Goal: Information Seeking & Learning: Check status

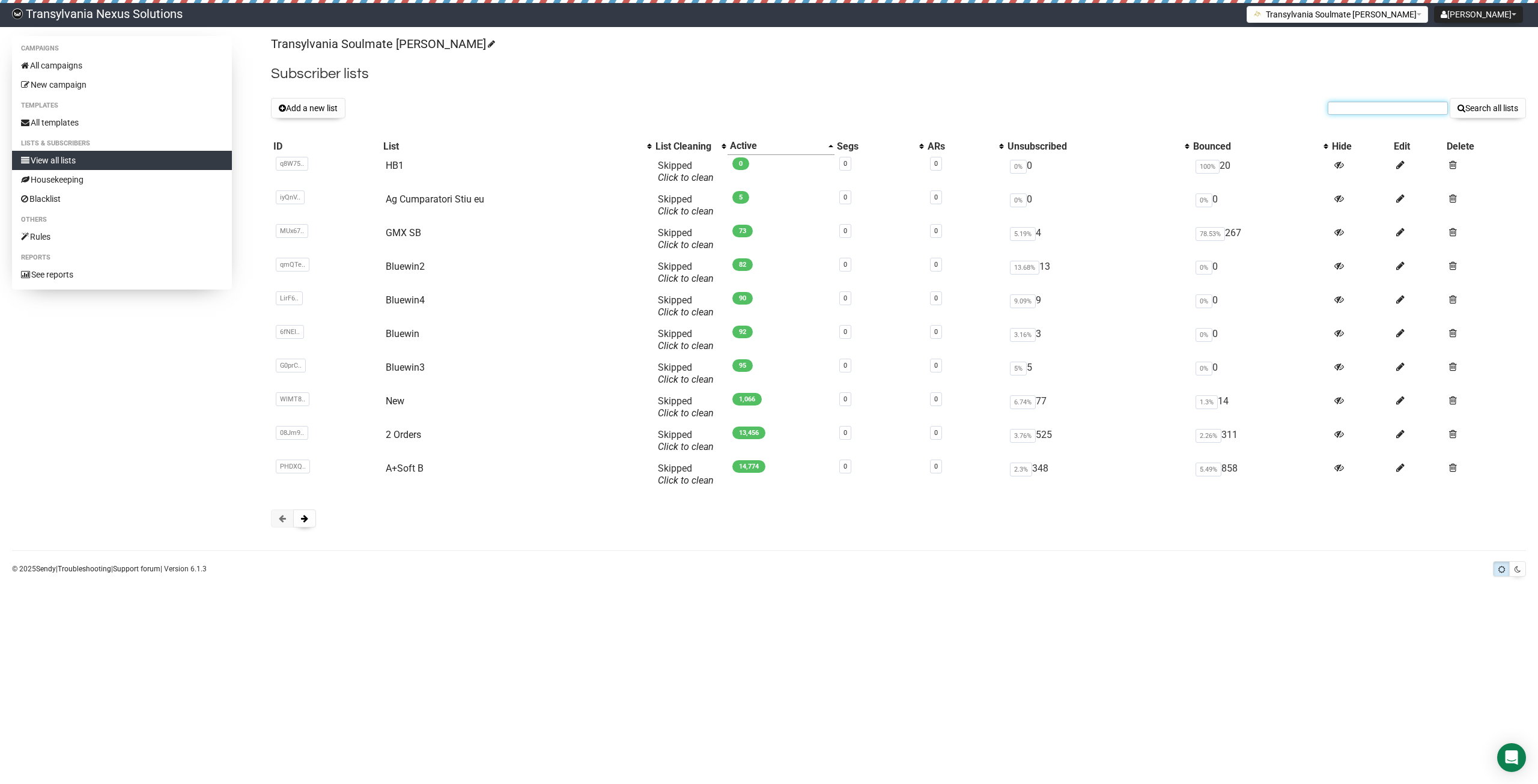
click at [1395, 110] on input "text" at bounding box center [1387, 108] width 120 height 13
paste input "kleinsilk26@aol.com"
type input "kleinsilk26@aol.com"
click at [1485, 98] on button "Search all lists" at bounding box center [1488, 109] width 77 height 21
click at [310, 525] on button at bounding box center [304, 517] width 22 height 18
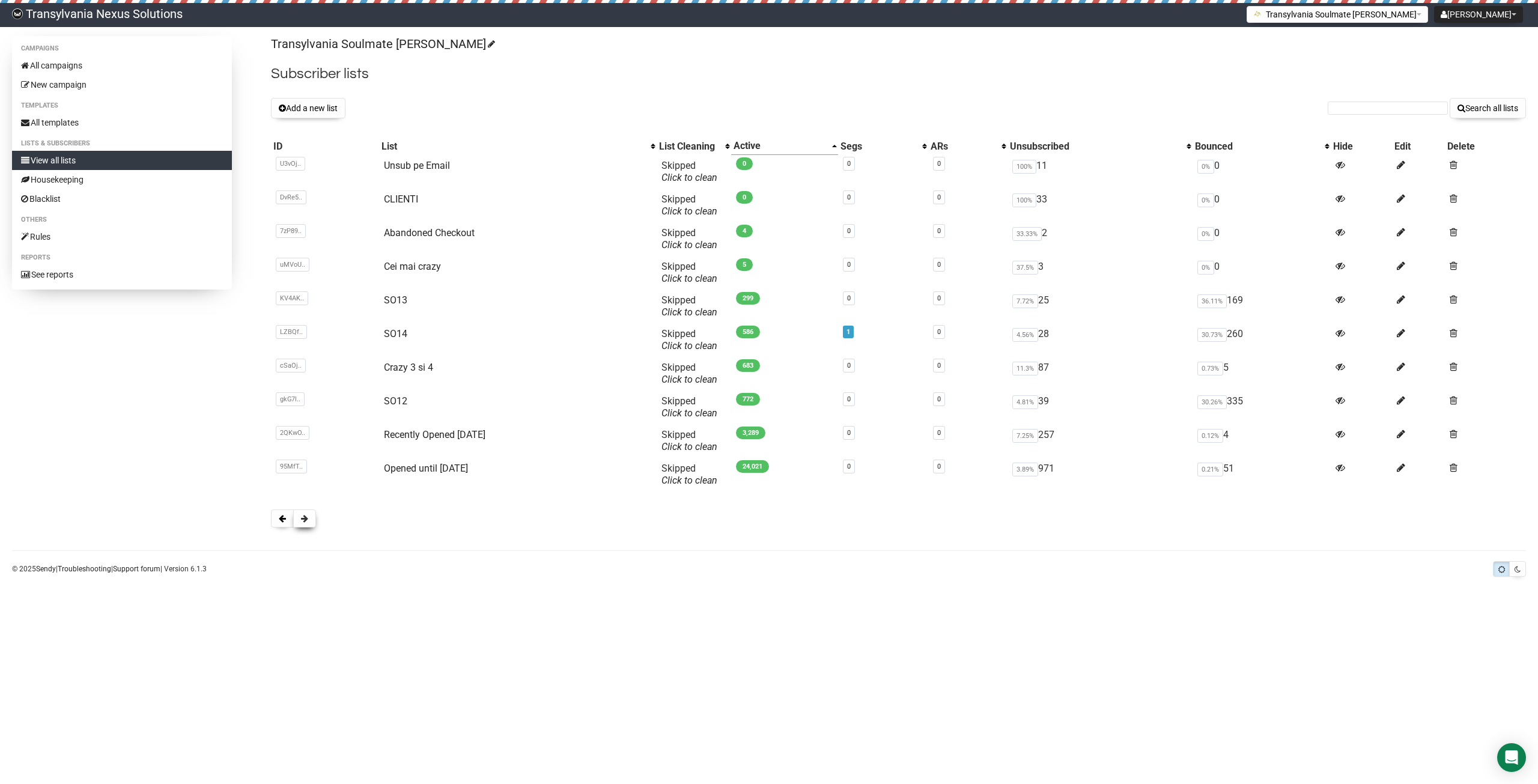
click at [310, 517] on button at bounding box center [304, 517] width 22 height 18
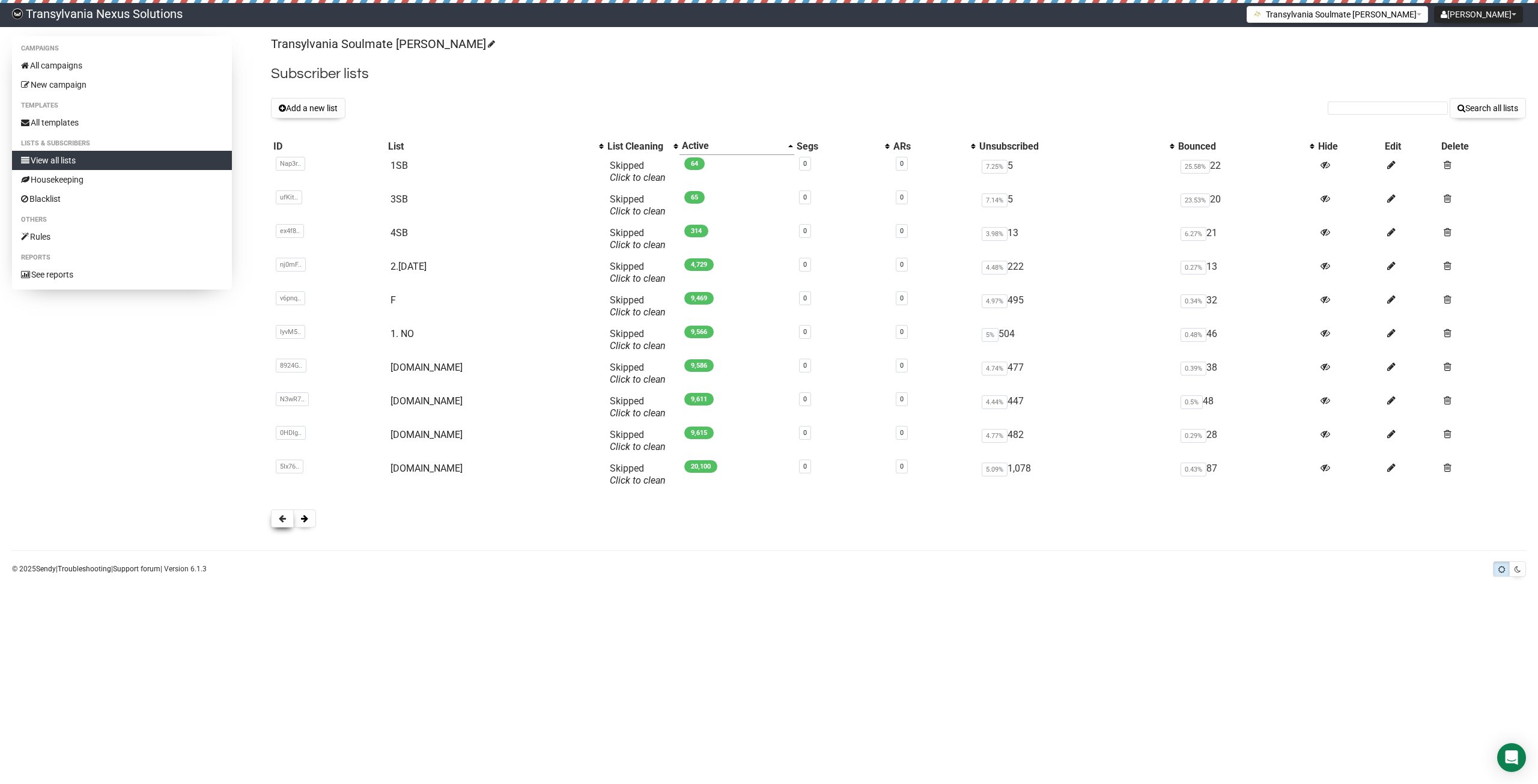
click at [290, 516] on button at bounding box center [282, 517] width 22 height 18
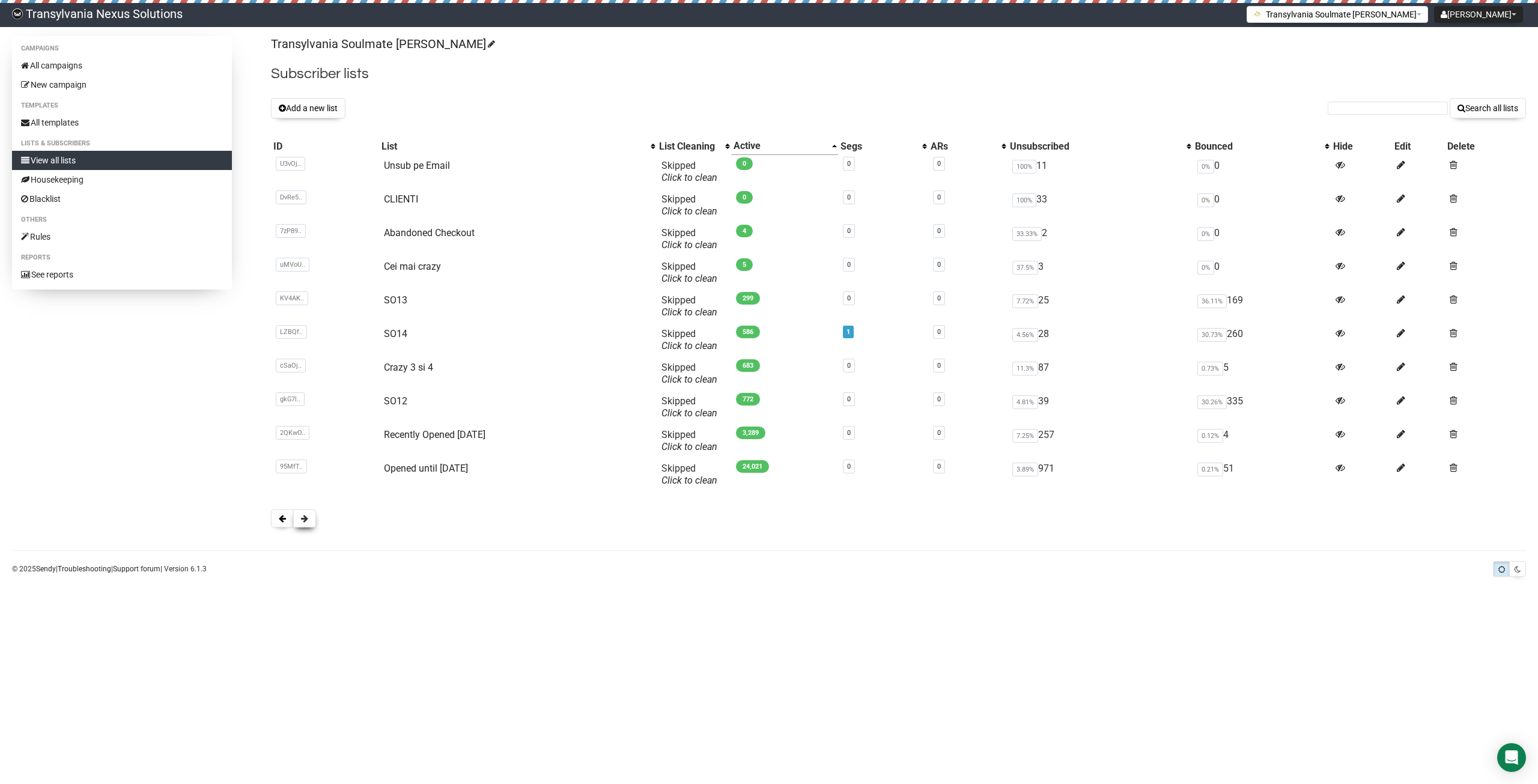
click at [307, 515] on span at bounding box center [305, 517] width 7 height 8
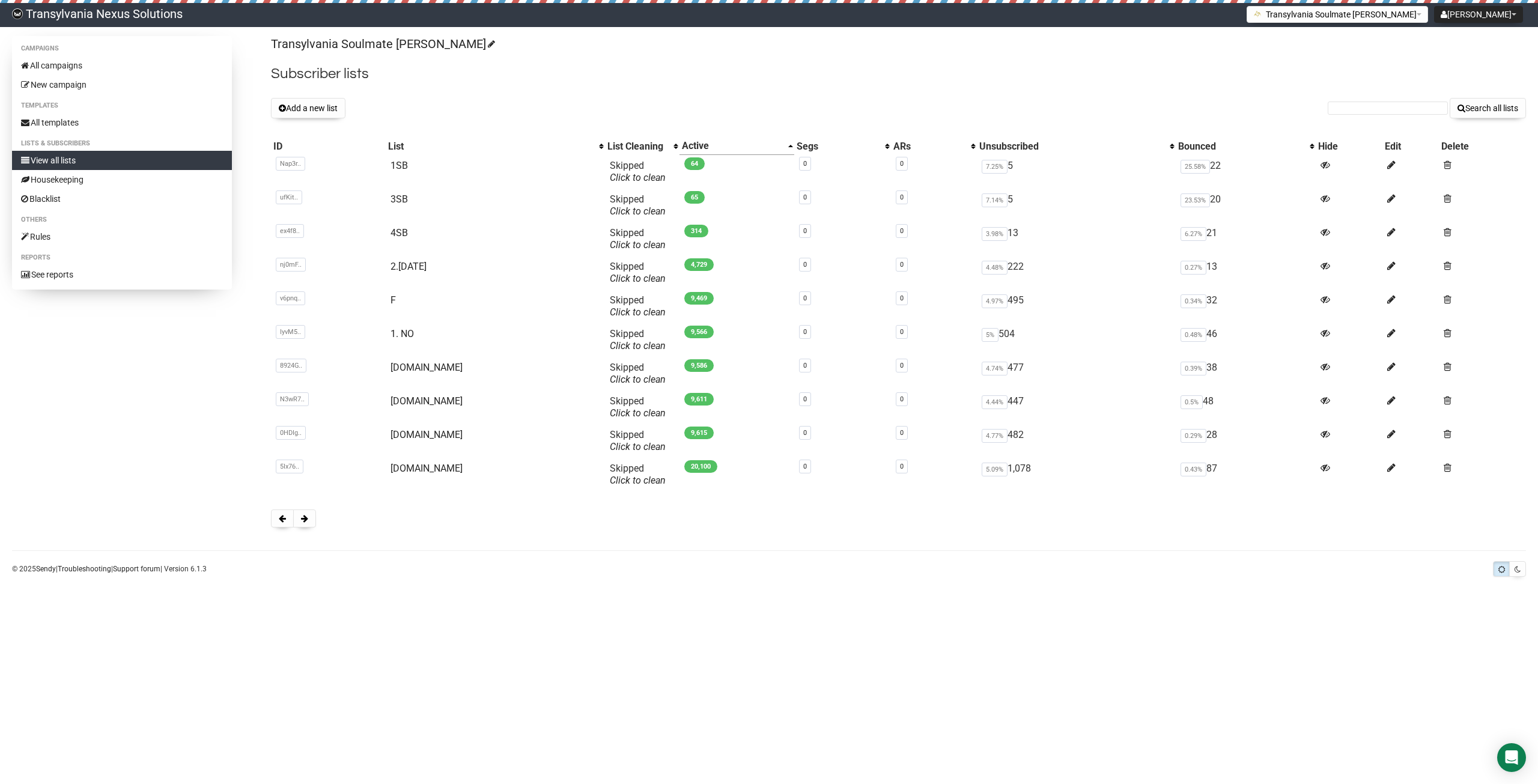
click at [307, 515] on span at bounding box center [305, 517] width 7 height 8
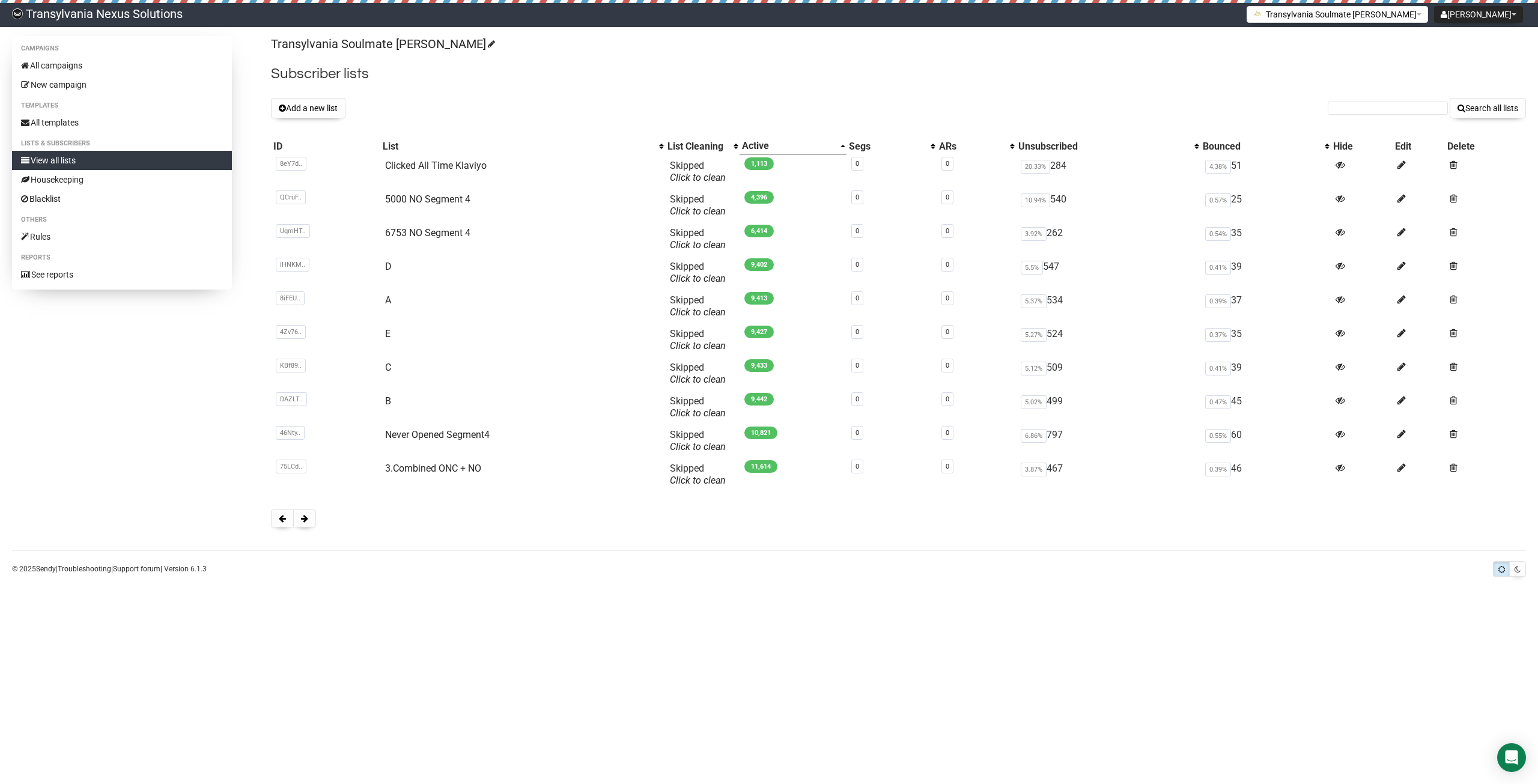
click at [307, 515] on span at bounding box center [305, 517] width 7 height 8
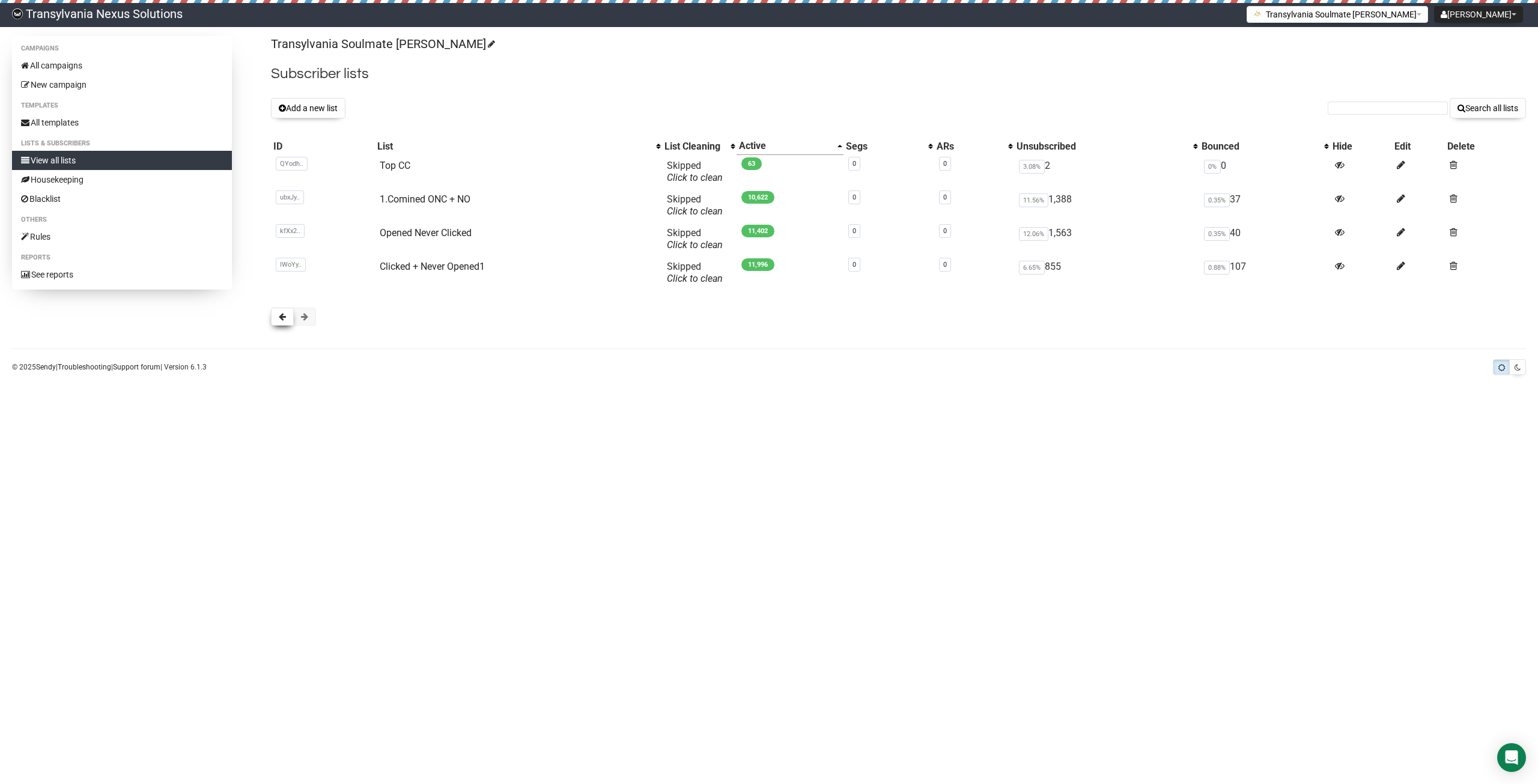
click at [284, 317] on span at bounding box center [283, 316] width 7 height 8
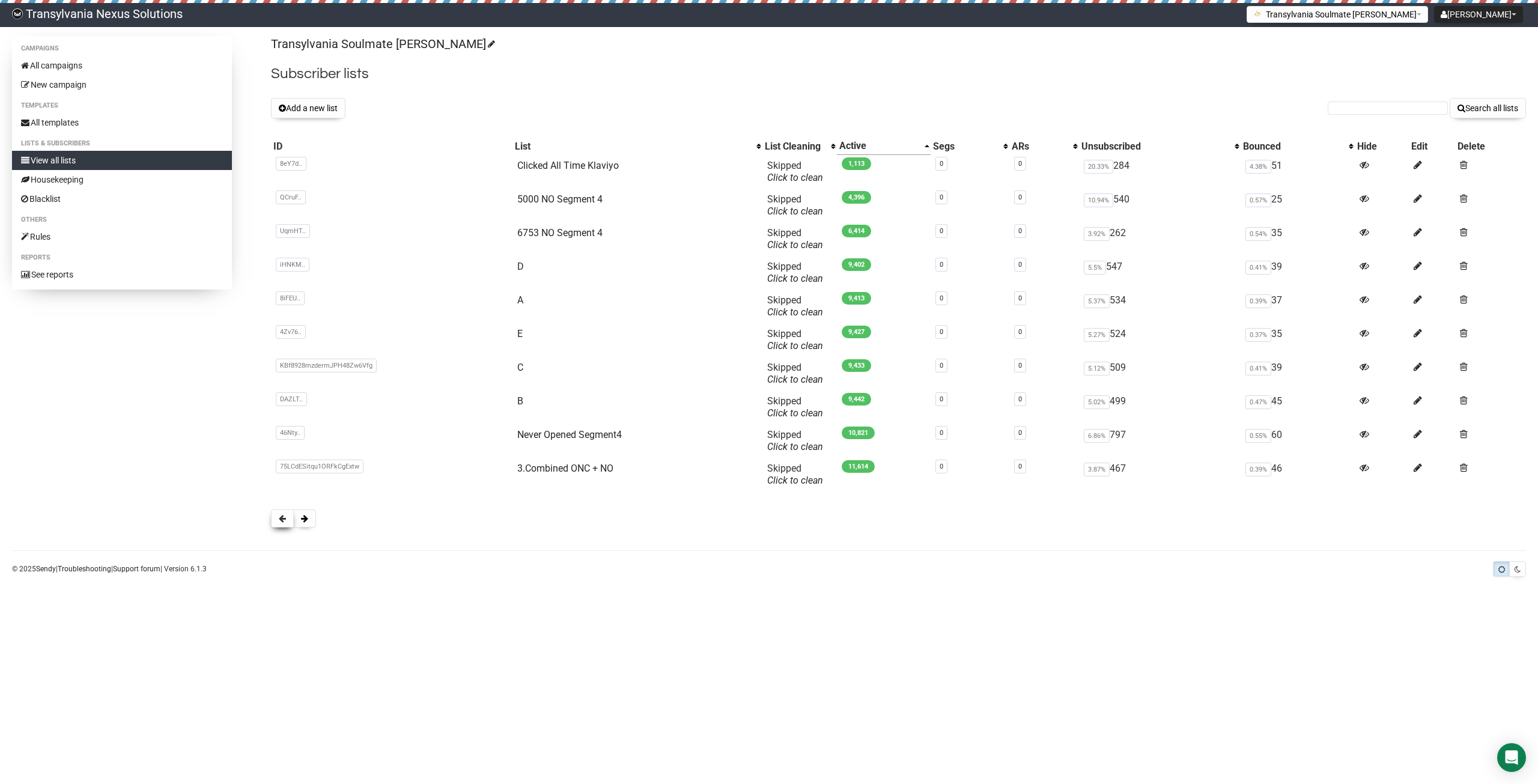
click at [285, 512] on button at bounding box center [282, 517] width 22 height 18
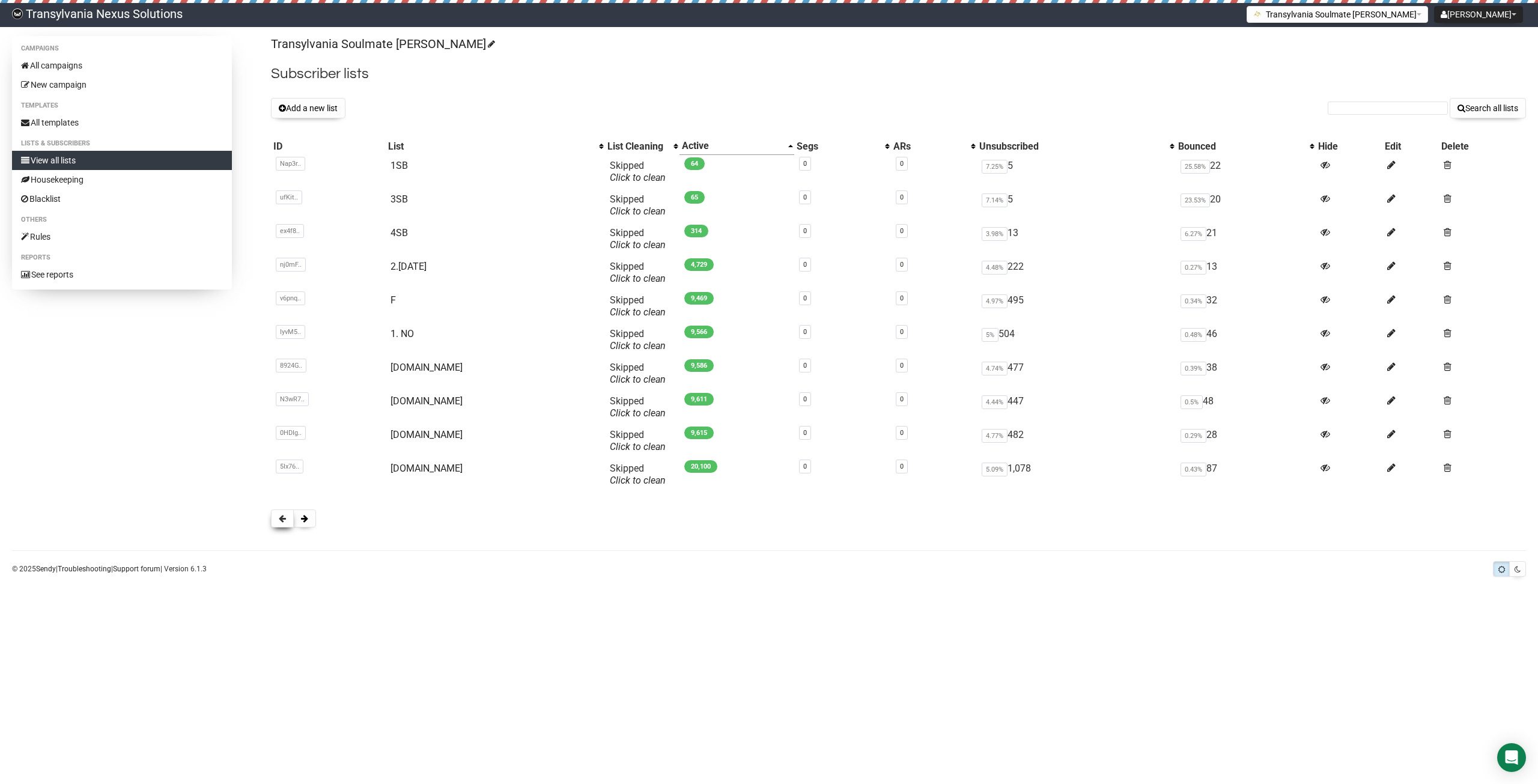
click at [284, 521] on span at bounding box center [283, 517] width 7 height 8
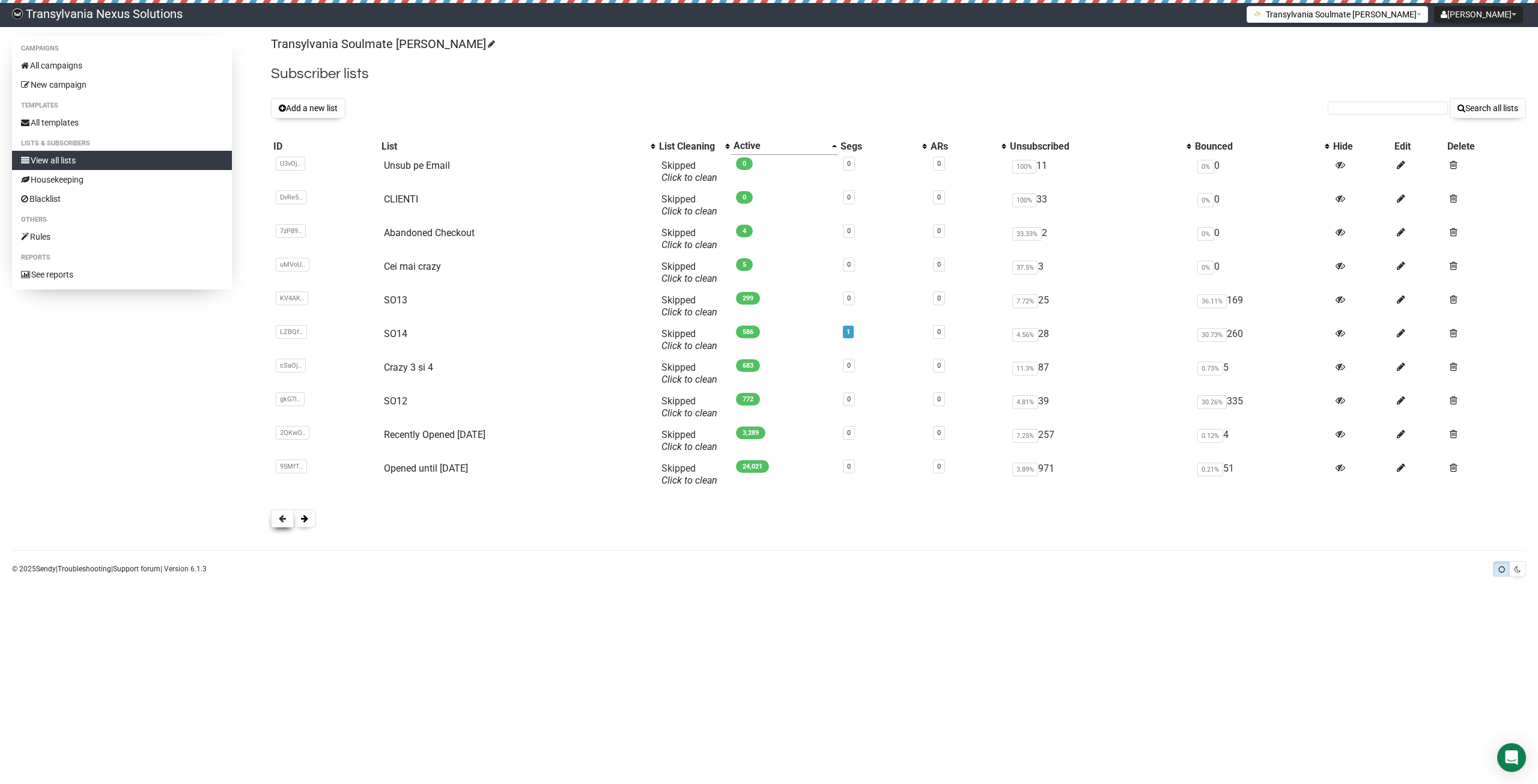
click at [284, 520] on span at bounding box center [283, 517] width 7 height 8
click at [1223, 435] on td "2.26% 311" at bounding box center [1260, 441] width 139 height 34
click at [1235, 428] on td "2.26% 311" at bounding box center [1260, 441] width 139 height 34
click at [389, 436] on link "2 Orders" at bounding box center [403, 434] width 36 height 11
